Goal: Task Accomplishment & Management: Complete application form

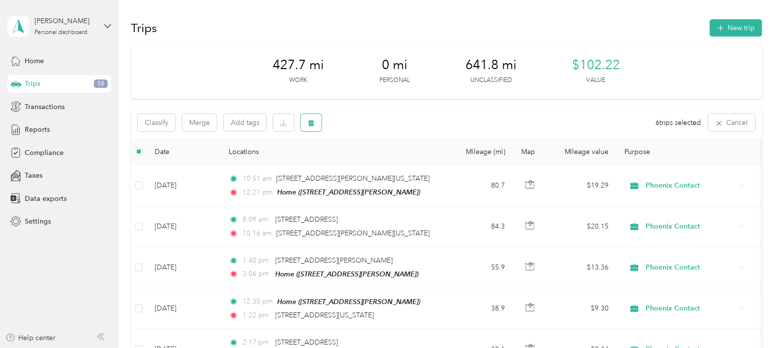
click at [313, 122] on icon "button" at bounding box center [311, 123] width 6 height 6
click at [380, 165] on button "Yes" at bounding box center [384, 164] width 19 height 16
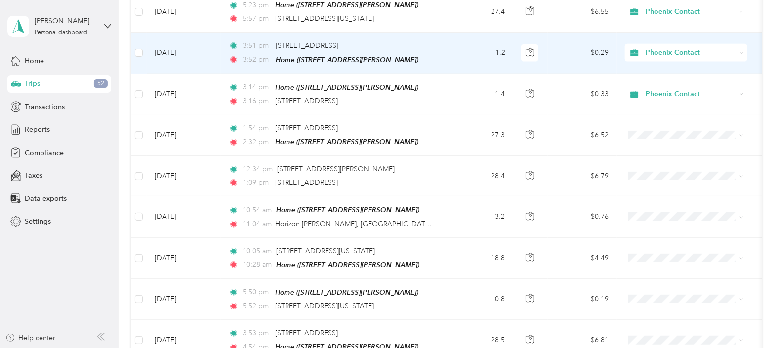
scroll to position [679, 0]
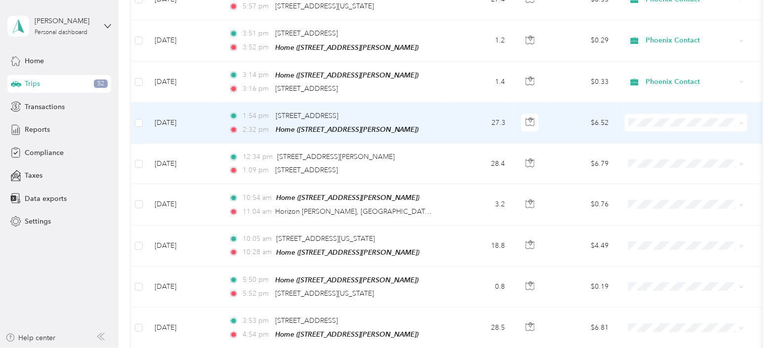
click at [655, 132] on span "Phoenix Contact" at bounding box center [694, 133] width 91 height 10
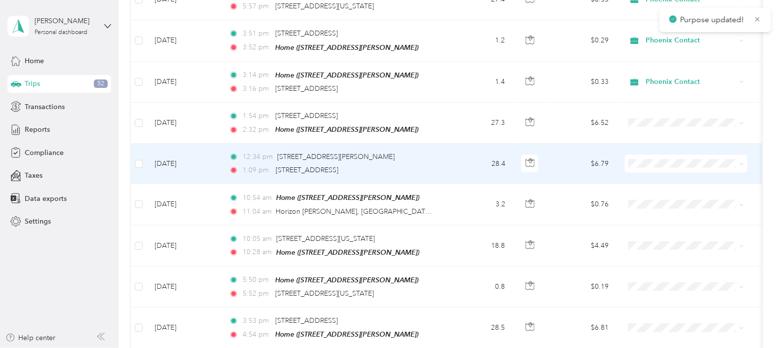
click at [659, 174] on span "Phoenix Contact" at bounding box center [694, 174] width 91 height 10
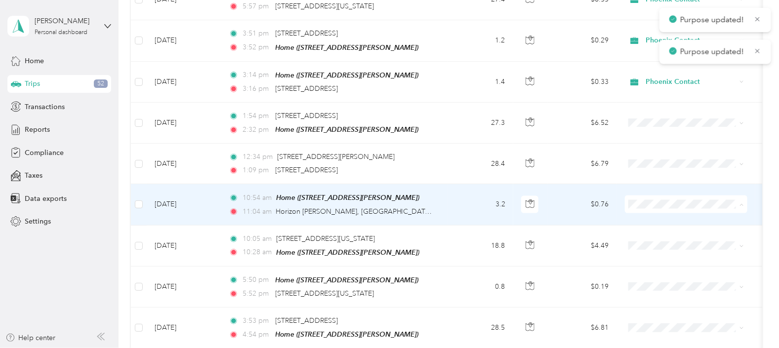
click at [668, 215] on span "Phoenix Contact" at bounding box center [694, 214] width 91 height 10
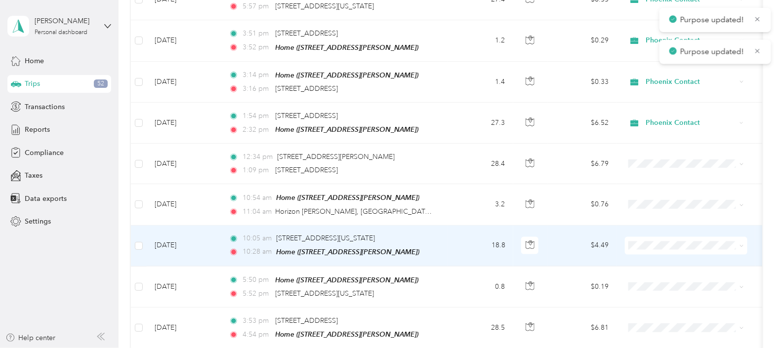
click at [659, 254] on span "Phoenix Contact" at bounding box center [694, 255] width 91 height 10
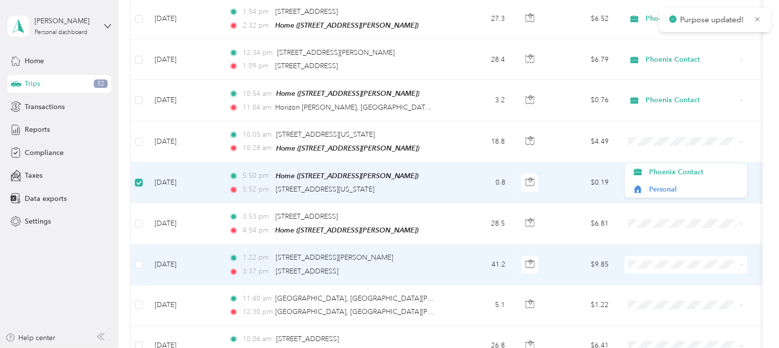
scroll to position [802, 0]
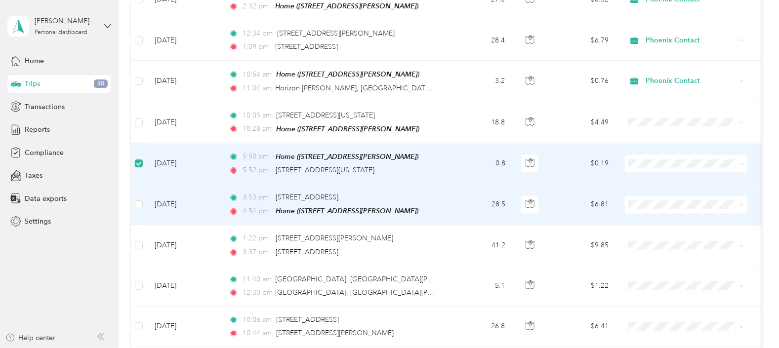
click at [605, 191] on td "$6.81" at bounding box center [582, 204] width 69 height 41
click at [646, 200] on span at bounding box center [686, 205] width 123 height 18
click at [654, 210] on span "Phoenix Contact" at bounding box center [694, 212] width 91 height 10
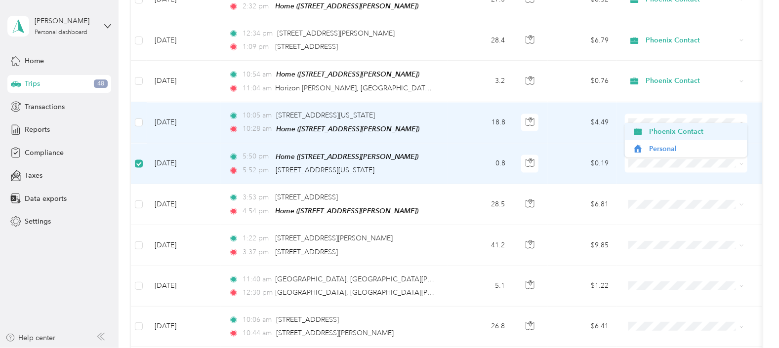
click at [690, 129] on span "Phoenix Contact" at bounding box center [694, 131] width 91 height 10
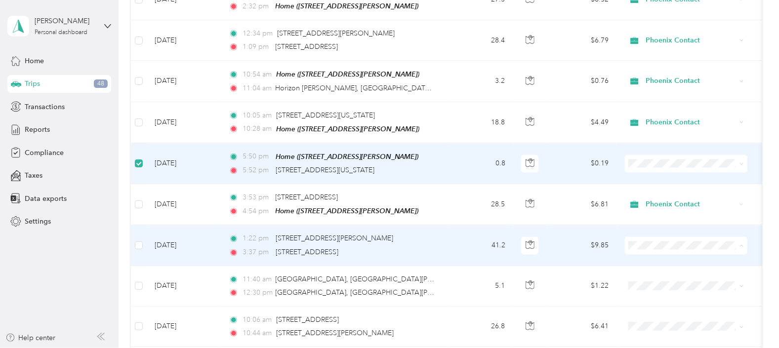
click at [655, 251] on span "Phoenix Contact" at bounding box center [694, 253] width 91 height 10
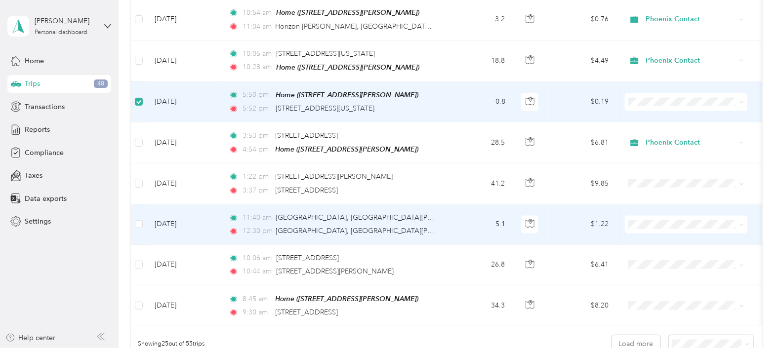
click at [658, 228] on span "Phoenix Contact" at bounding box center [694, 232] width 91 height 10
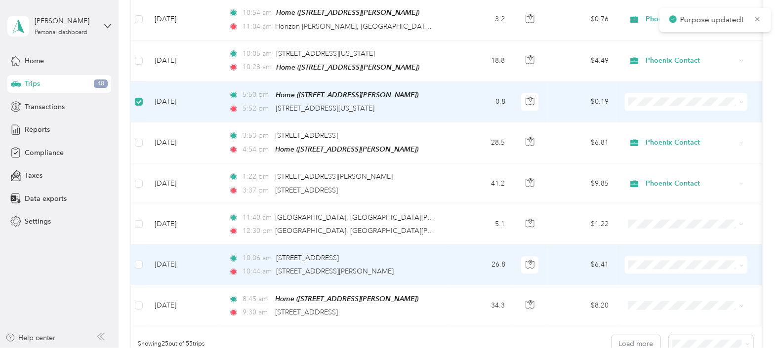
click at [654, 269] on span "Phoenix Contact" at bounding box center [694, 269] width 91 height 10
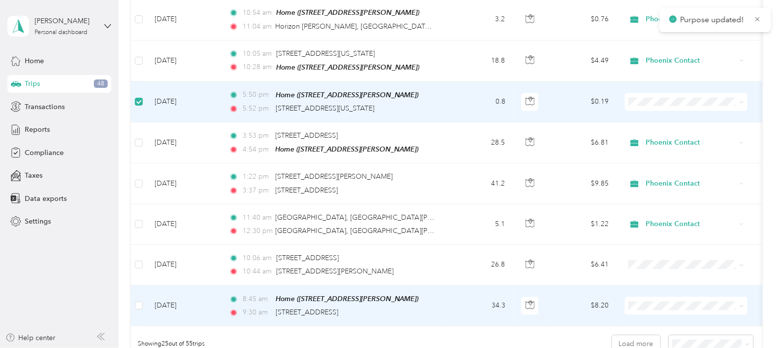
drag, startPoint x: 627, startPoint y: 291, endPoint x: 651, endPoint y: 311, distance: 30.9
click at [651, 311] on span "Phoenix Contact" at bounding box center [694, 313] width 91 height 10
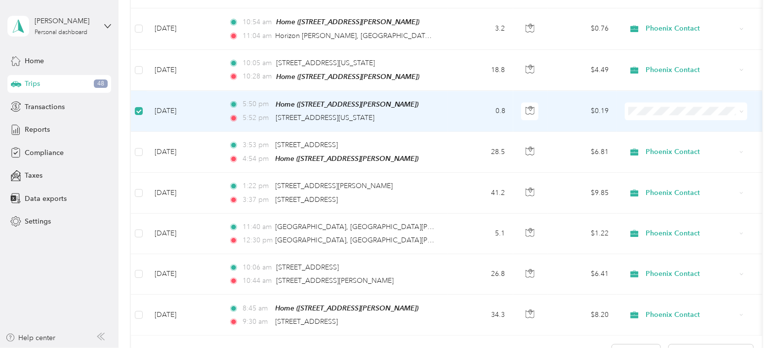
scroll to position [987, 0]
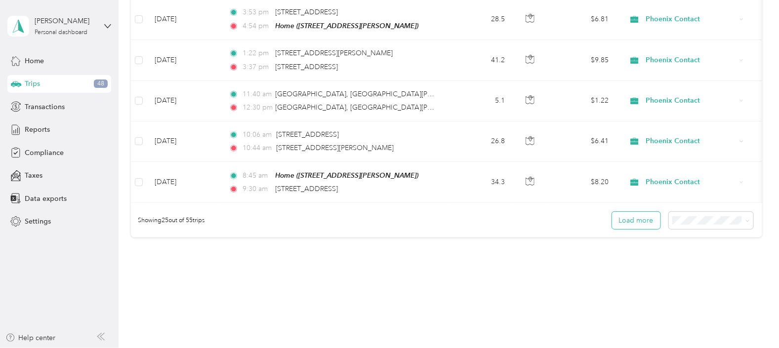
click at [633, 212] on button "Load more" at bounding box center [636, 220] width 48 height 17
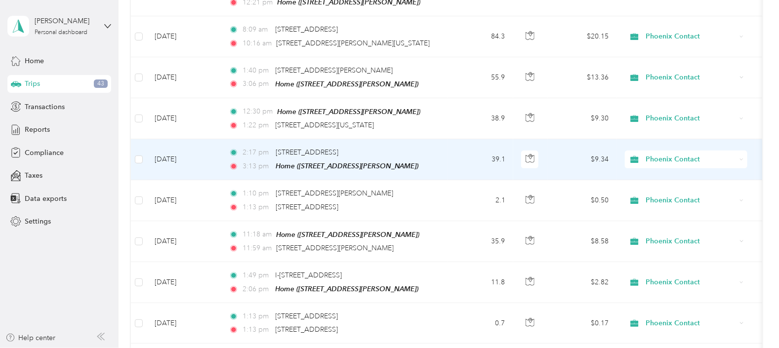
scroll to position [0, 0]
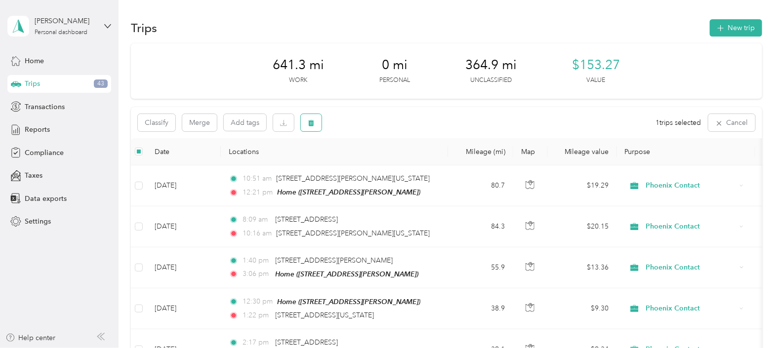
click at [319, 123] on button "button" at bounding box center [311, 122] width 21 height 17
drag, startPoint x: 383, startPoint y: 161, endPoint x: 394, endPoint y: 146, distance: 18.4
click at [385, 161] on button "Yes" at bounding box center [384, 164] width 19 height 16
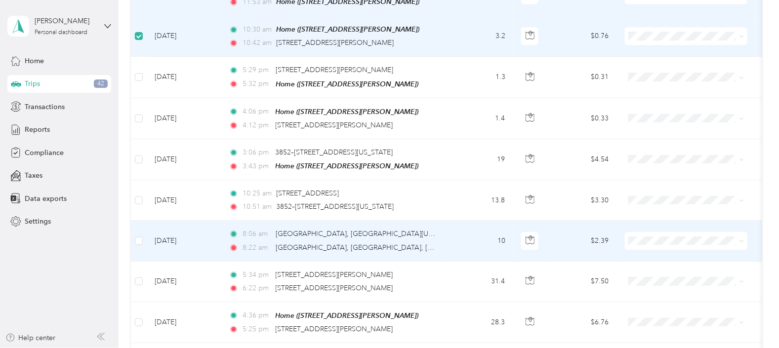
scroll to position [1481, 0]
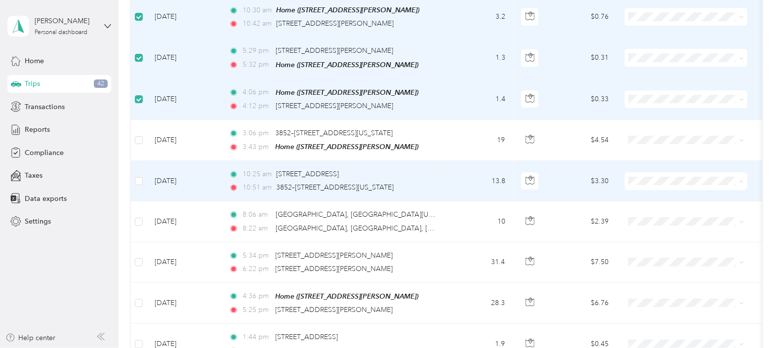
click at [664, 182] on span "Phoenix Contact" at bounding box center [694, 182] width 91 height 10
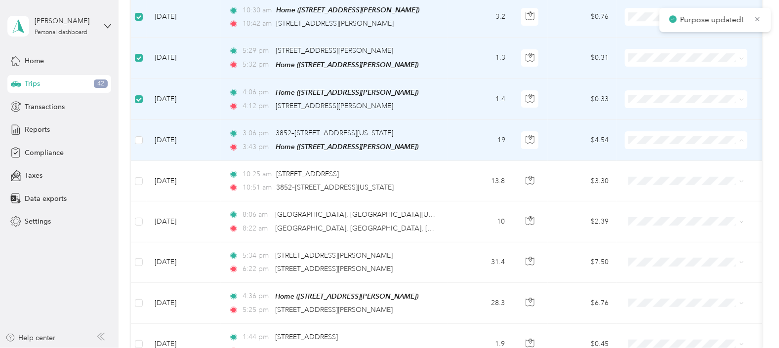
click at [648, 140] on span "Phoenix Contact" at bounding box center [686, 141] width 109 height 10
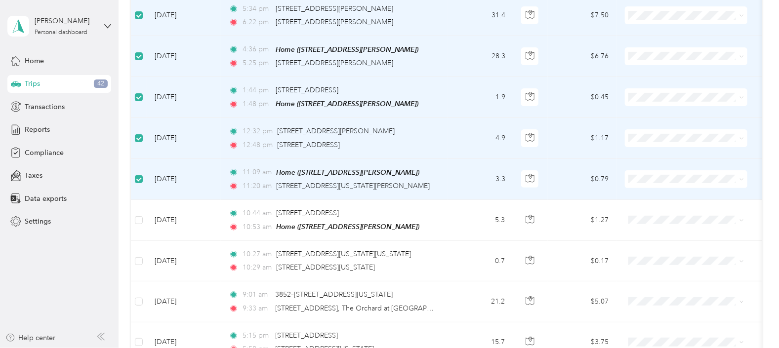
scroll to position [1790, 0]
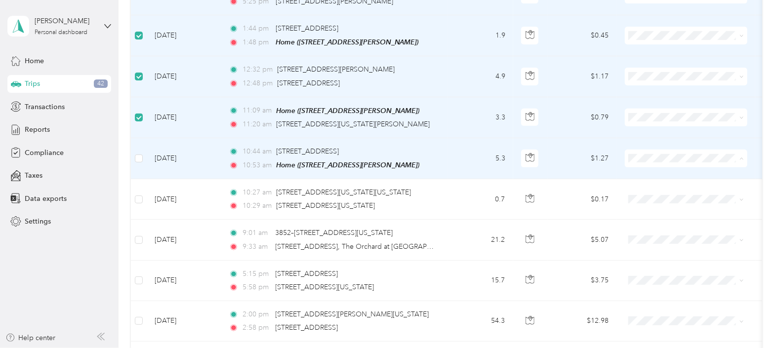
click at [663, 154] on span "Phoenix Contact" at bounding box center [694, 157] width 91 height 10
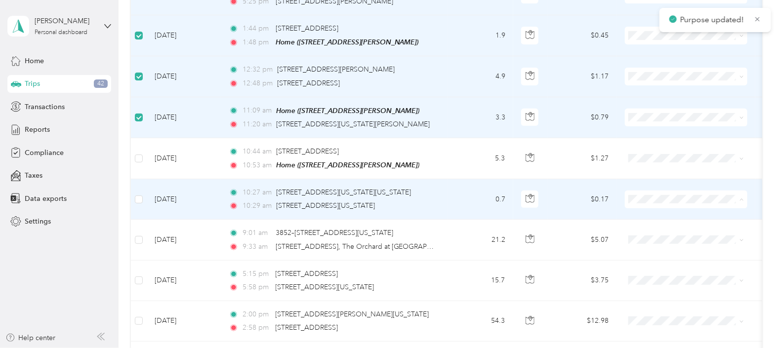
click at [664, 195] on span "Phoenix Contact" at bounding box center [694, 197] width 91 height 10
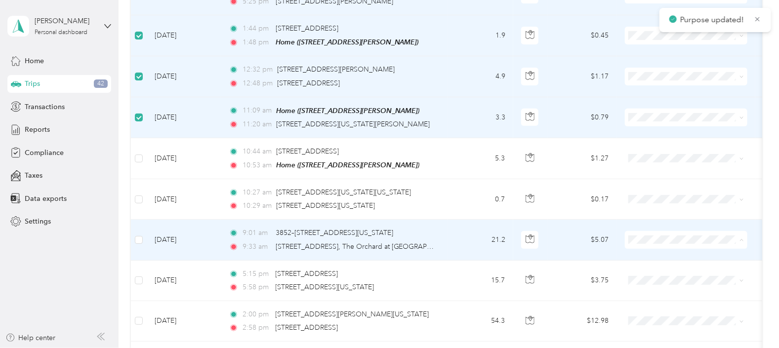
click at [660, 234] on span "Phoenix Contact" at bounding box center [694, 238] width 91 height 10
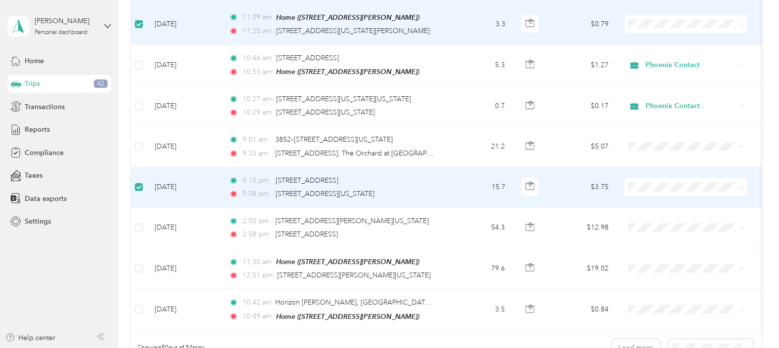
scroll to position [1913, 0]
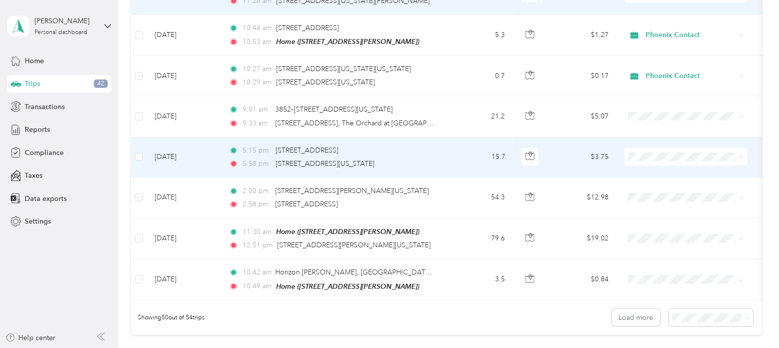
click at [659, 154] on span "Phoenix Contact" at bounding box center [694, 155] width 91 height 10
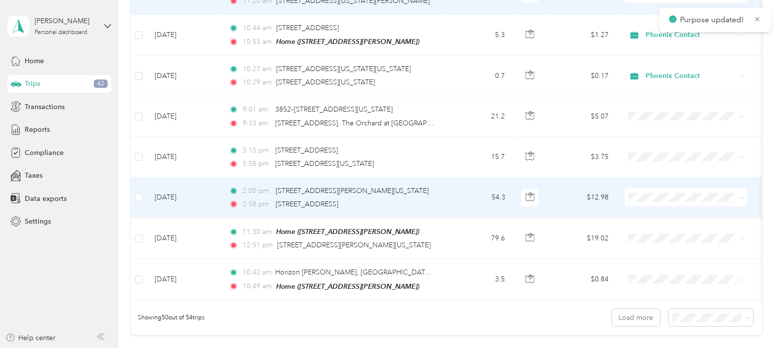
click at [663, 195] on span "Phoenix Contact" at bounding box center [694, 195] width 91 height 10
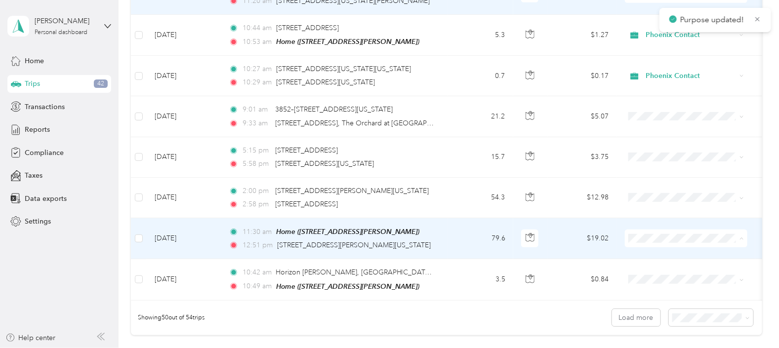
click at [668, 234] on span "Phoenix Contact" at bounding box center [694, 236] width 91 height 10
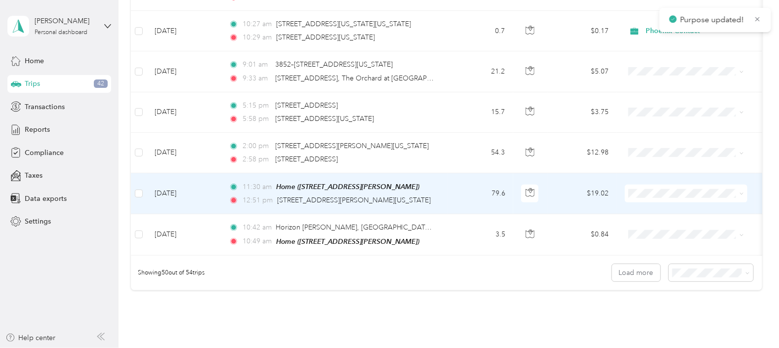
scroll to position [1975, 0]
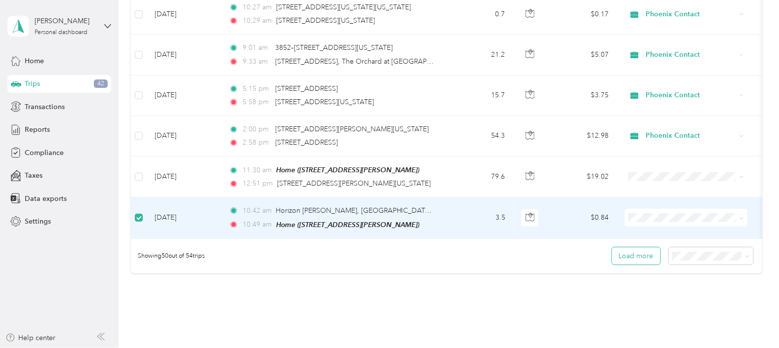
click at [645, 247] on button "Load more" at bounding box center [636, 255] width 48 height 17
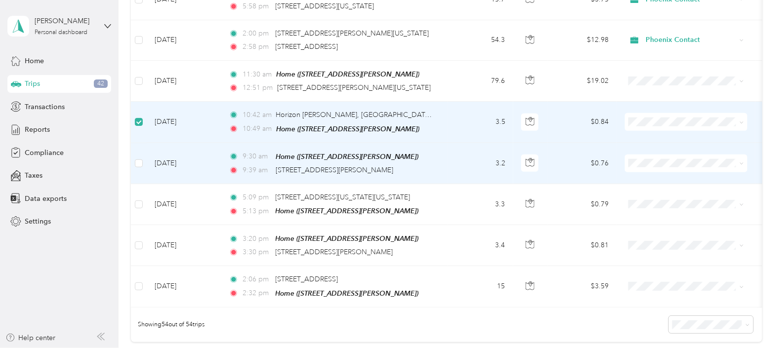
scroll to position [2098, 0]
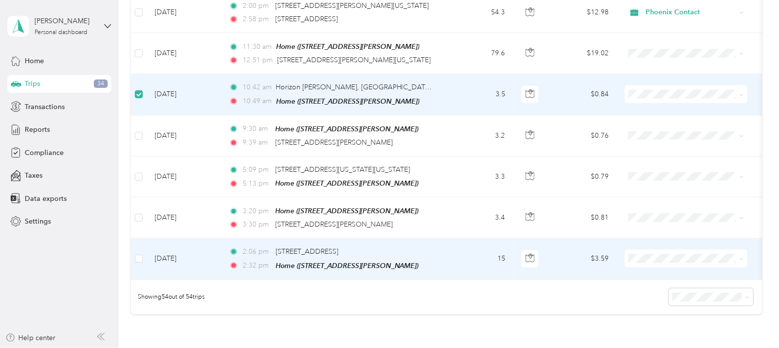
click at [687, 249] on span "Phoenix Contact" at bounding box center [694, 253] width 91 height 10
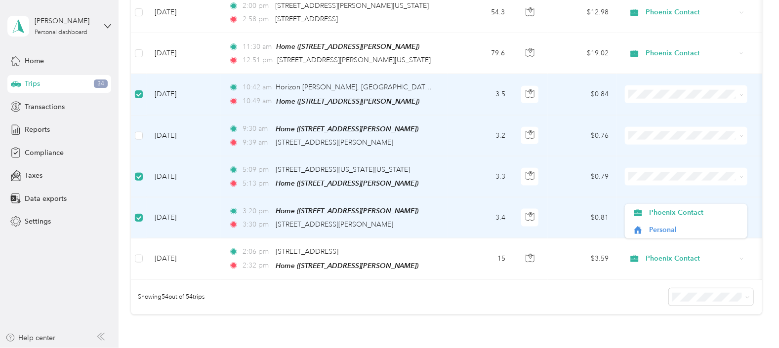
click at [143, 116] on td at bounding box center [139, 136] width 16 height 41
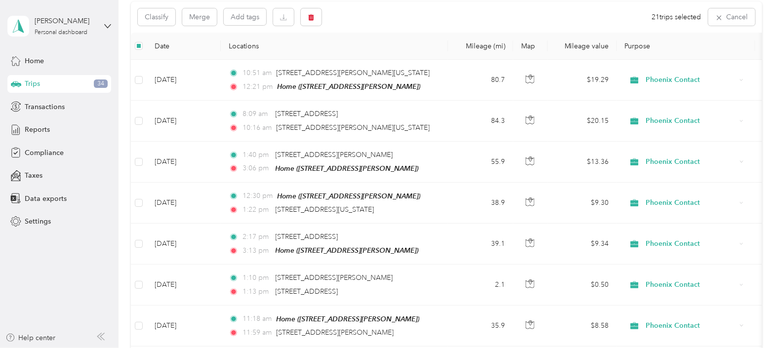
scroll to position [0, 0]
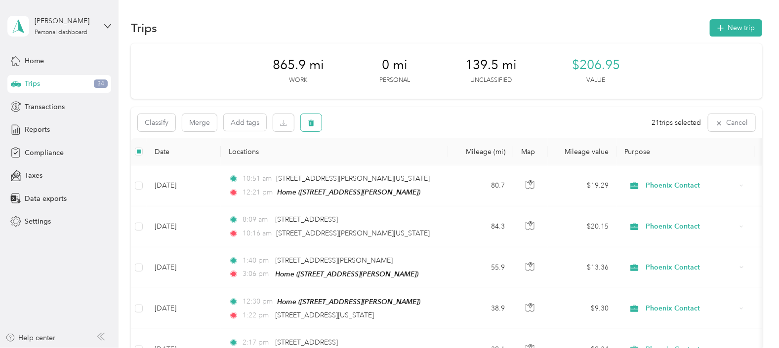
click at [313, 118] on button "button" at bounding box center [311, 122] width 21 height 17
click at [389, 161] on button "Yes" at bounding box center [386, 164] width 19 height 16
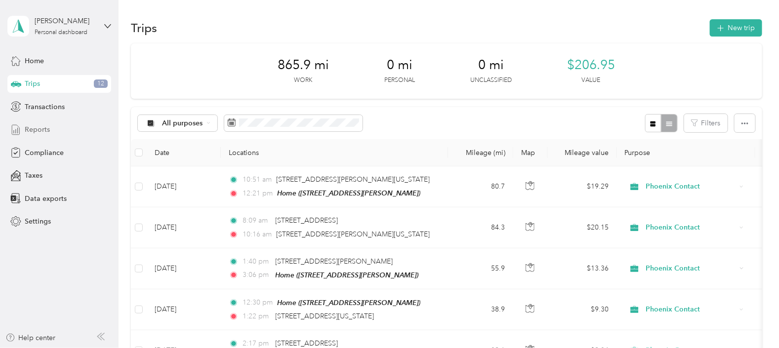
click at [44, 129] on span "Reports" at bounding box center [37, 129] width 25 height 10
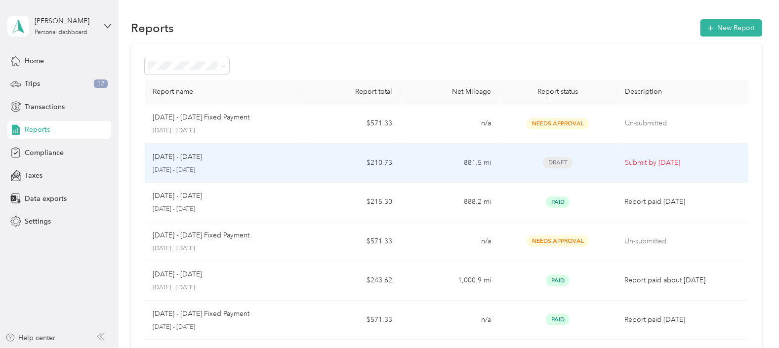
click at [247, 160] on div "[DATE] - [DATE]" at bounding box center [224, 157] width 142 height 11
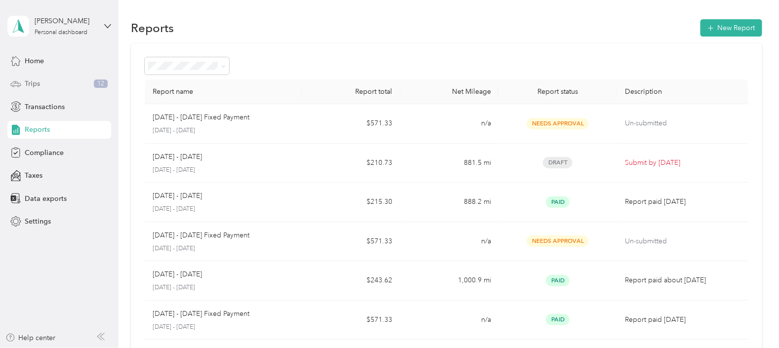
click at [53, 88] on div "Trips 12" at bounding box center [59, 84] width 104 height 18
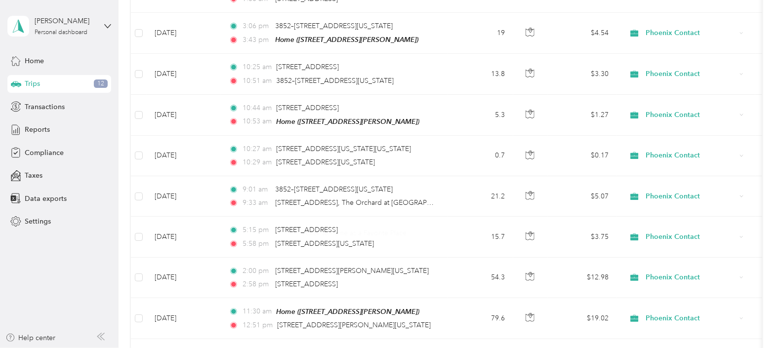
scroll to position [965, 0]
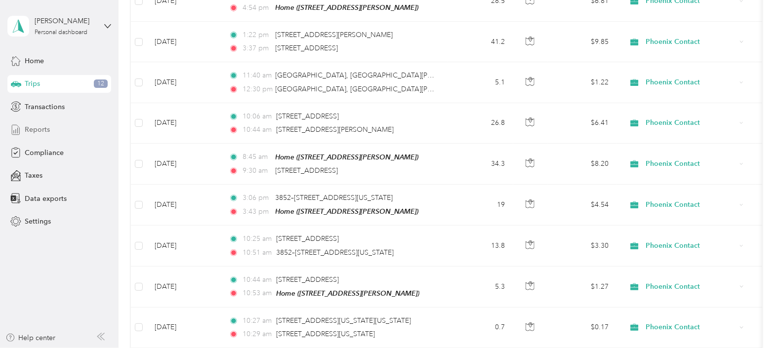
click at [42, 123] on div "Reports" at bounding box center [59, 130] width 104 height 18
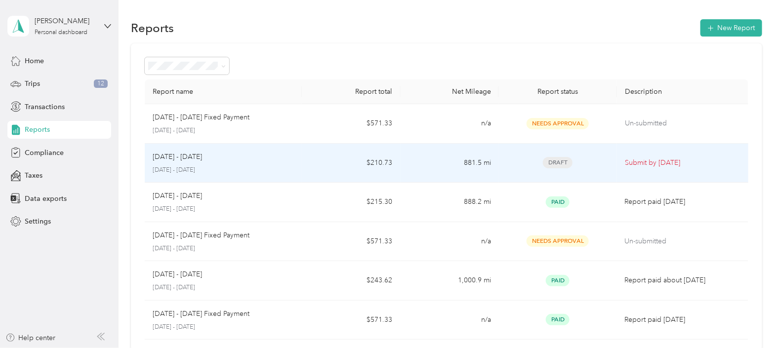
click at [287, 167] on p "[DATE] - [DATE]" at bounding box center [224, 170] width 142 height 9
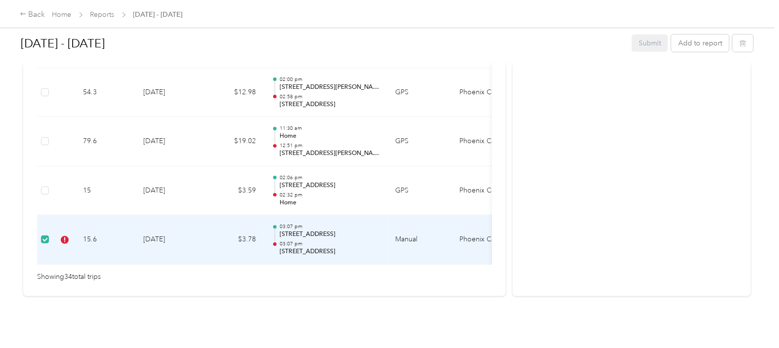
scroll to position [0, 147]
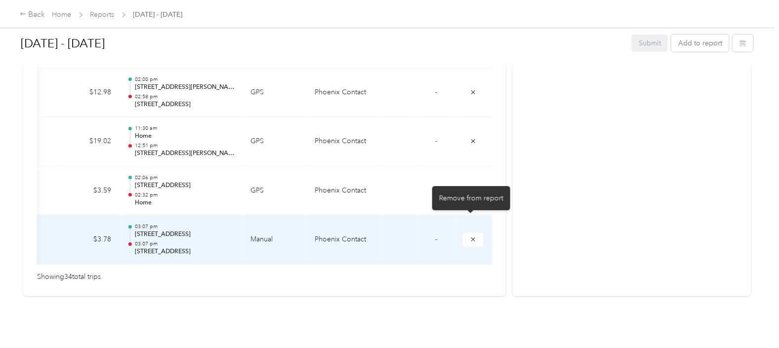
drag, startPoint x: 472, startPoint y: 224, endPoint x: 467, endPoint y: 232, distance: 10.0
click at [472, 236] on icon "submit" at bounding box center [473, 239] width 7 height 7
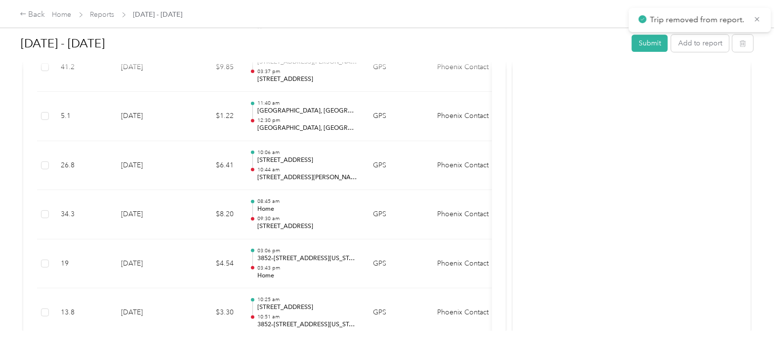
scroll to position [1314, 0]
click at [648, 42] on button "Submit" at bounding box center [650, 43] width 36 height 17
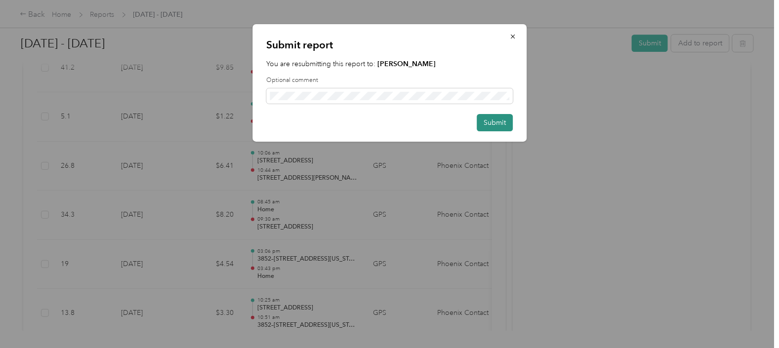
click at [486, 119] on button "Submit" at bounding box center [495, 122] width 36 height 17
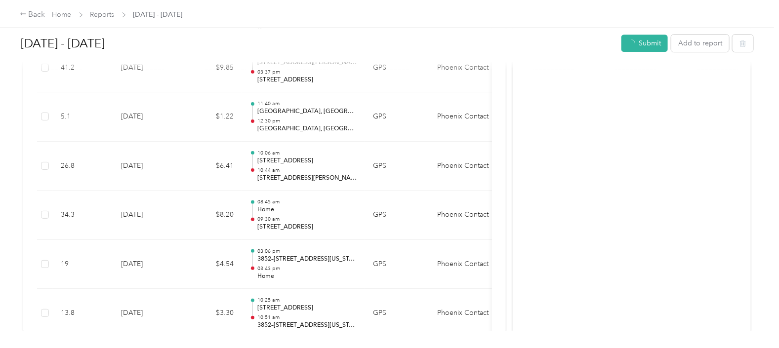
scroll to position [1291, 0]
